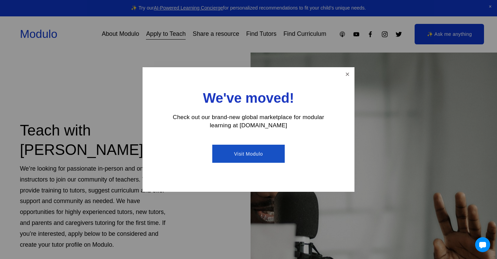
click at [263, 154] on link "Visit Modulo" at bounding box center [248, 154] width 72 height 18
click at [261, 149] on link "Visit Modulo" at bounding box center [248, 154] width 72 height 18
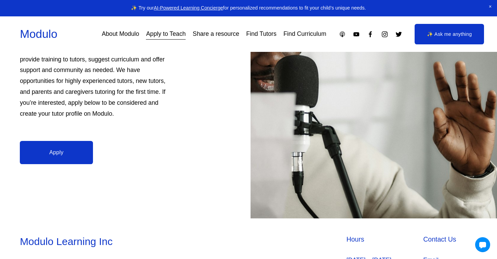
scroll to position [130, 0]
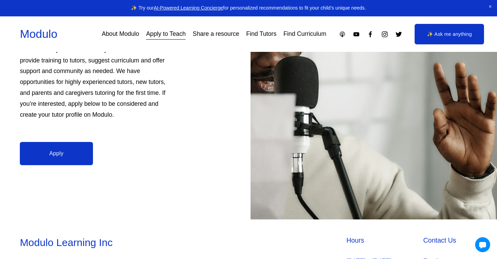
click at [58, 158] on link "Apply" at bounding box center [56, 154] width 73 height 24
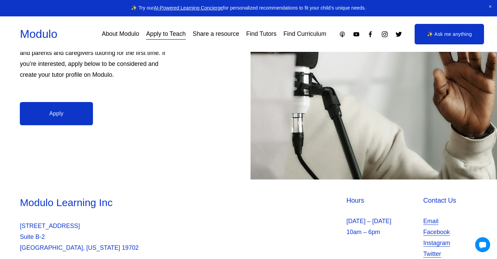
scroll to position [76, 0]
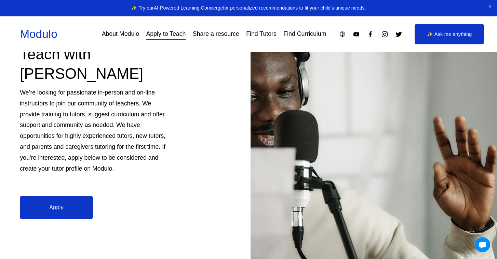
click at [57, 198] on link "Apply" at bounding box center [56, 208] width 73 height 24
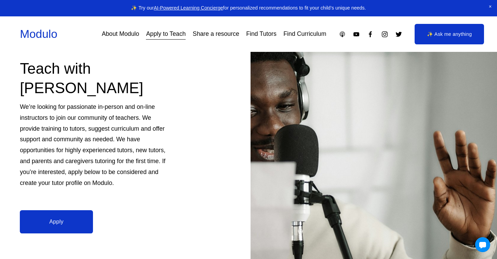
scroll to position [63, 0]
